Goal: Information Seeking & Learning: Understand process/instructions

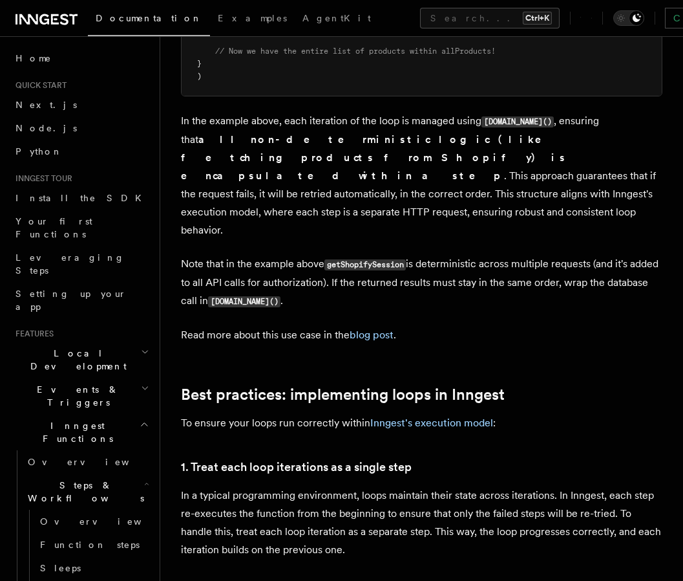
scroll to position [1707, 0]
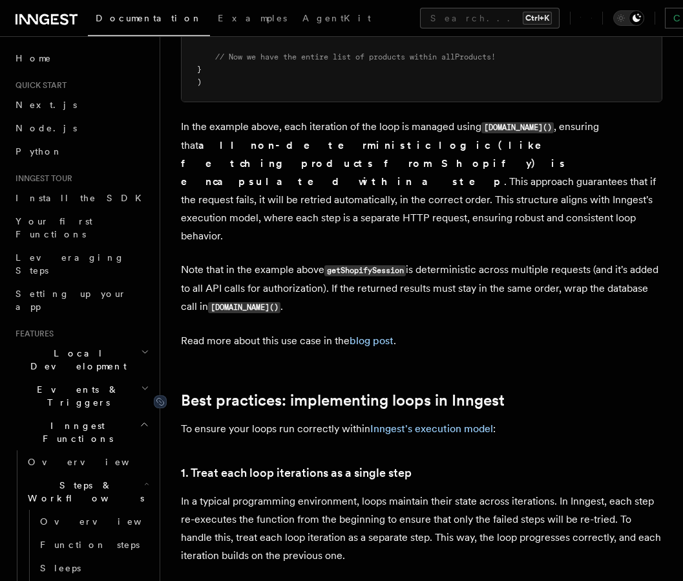
click at [504, 391] on h2 "Best practices: implementing loops in Inngest" at bounding box center [422, 400] width 482 height 18
click at [495, 391] on link "Best practices: implementing loops in Inngest" at bounding box center [343, 400] width 324 height 18
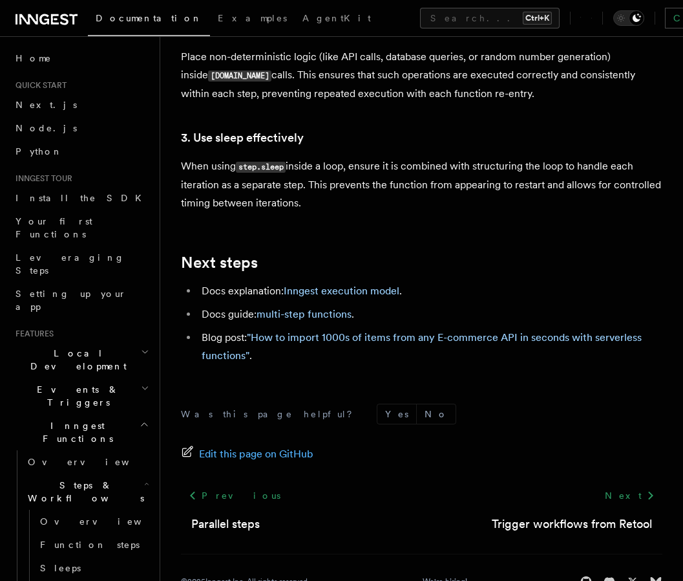
scroll to position [2280, 0]
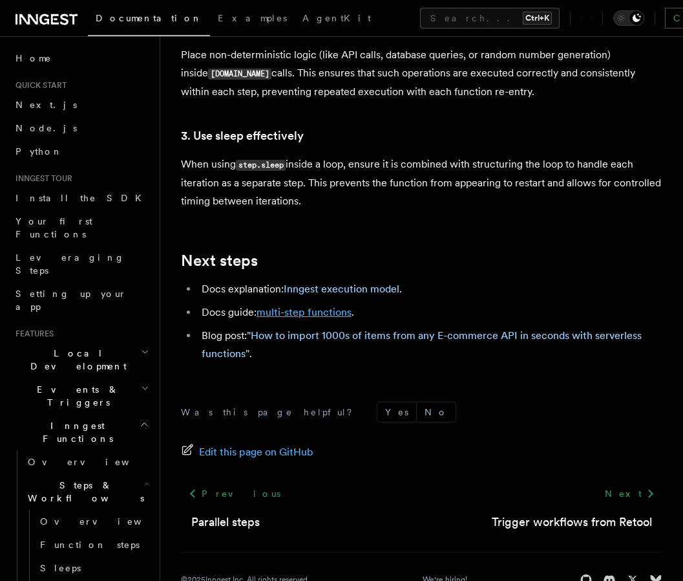
click at [308, 306] on link "multi-step functions" at bounding box center [304, 312] width 95 height 12
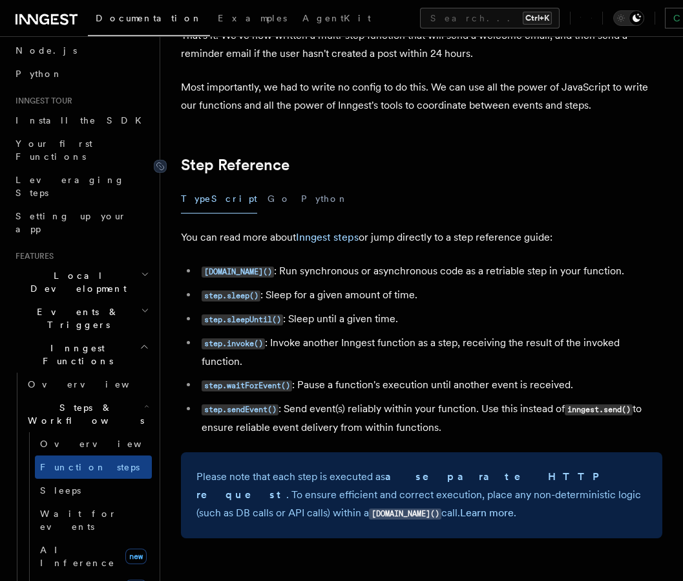
scroll to position [2250, 0]
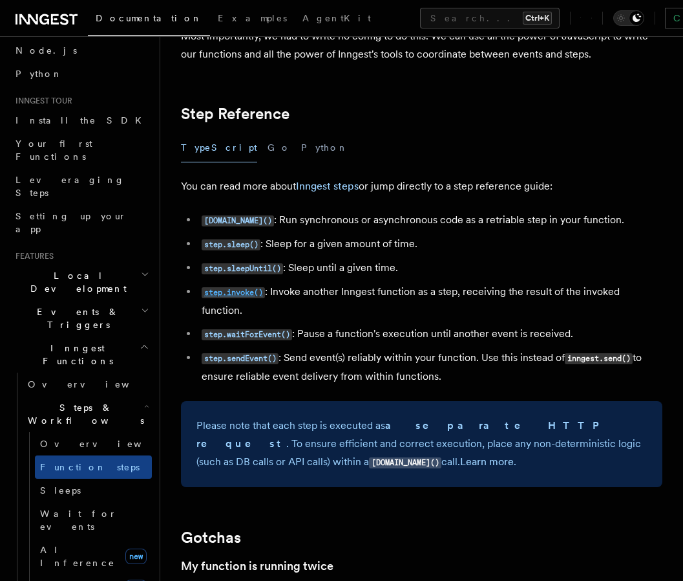
click at [252, 288] on code "step.invoke()" at bounding box center [233, 292] width 63 height 11
